Goal: Find specific page/section: Find specific page/section

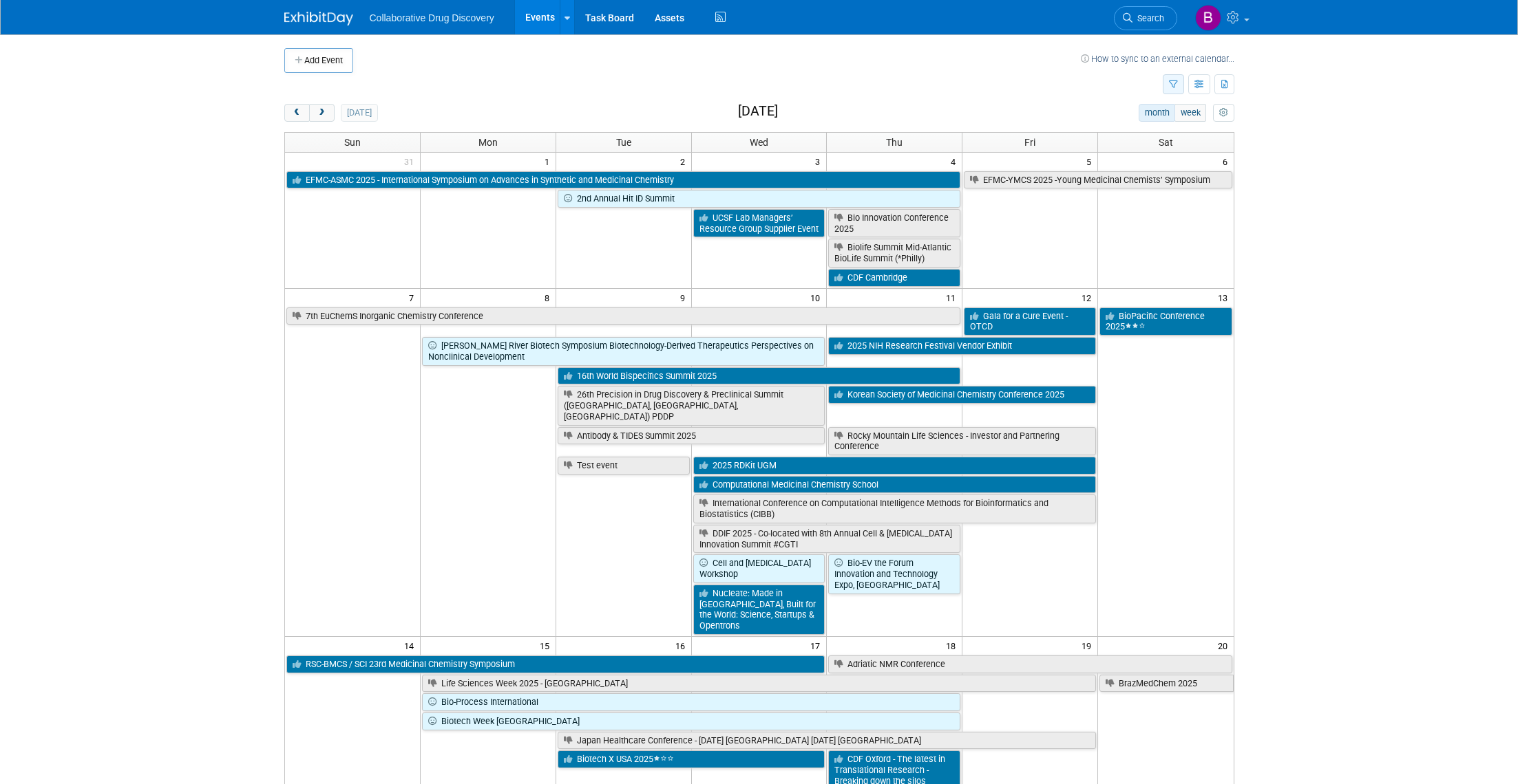
click at [1178, 86] on button "button" at bounding box center [1173, 84] width 22 height 20
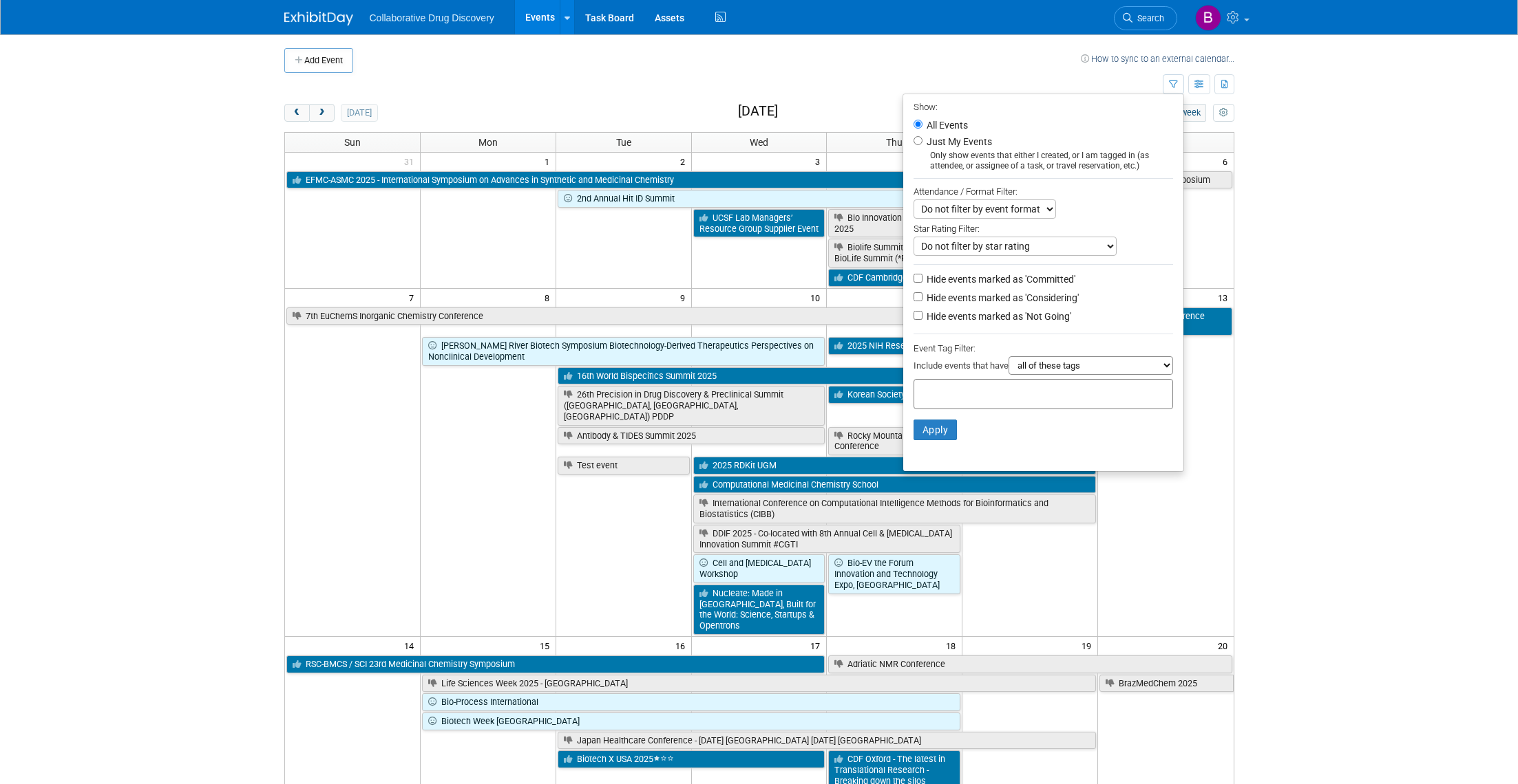
click at [937, 394] on input "text" at bounding box center [974, 392] width 110 height 14
type input "northwe"
click at [935, 419] on div "Northwest" at bounding box center [1003, 422] width 193 height 19
type input "Northwest"
click at [926, 455] on button "Apply" at bounding box center [935, 452] width 44 height 21
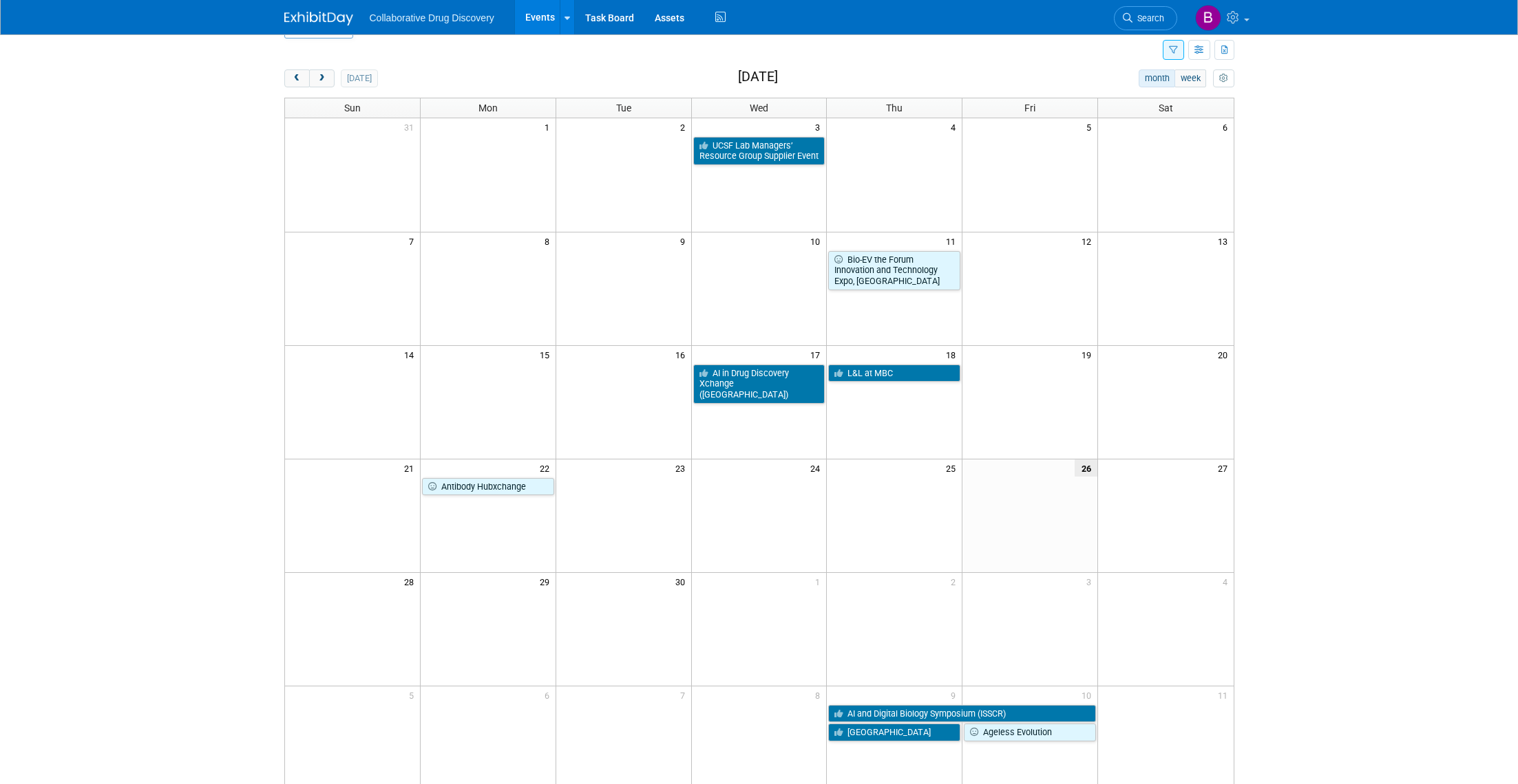
scroll to position [38, 0]
